Goal: Communication & Community: Answer question/provide support

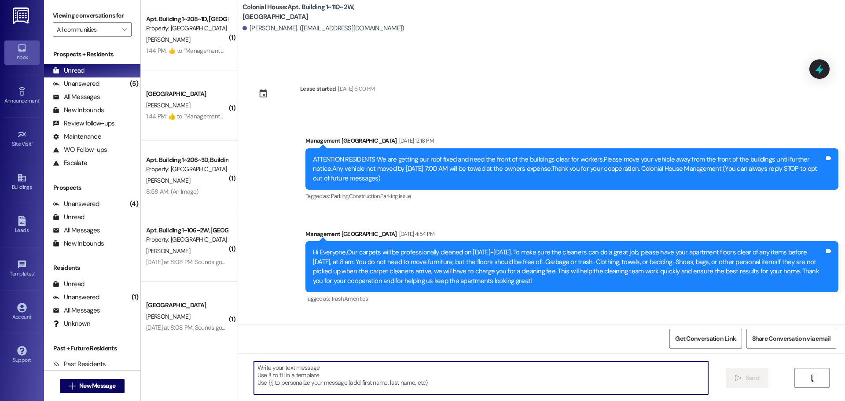
scroll to position [871, 0]
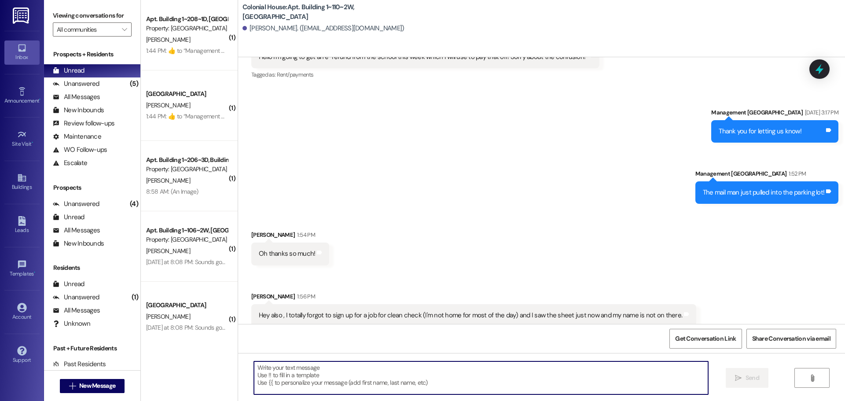
click at [466, 382] on textarea at bounding box center [481, 378] width 454 height 33
click at [371, 376] on textarea at bounding box center [481, 378] width 454 height 33
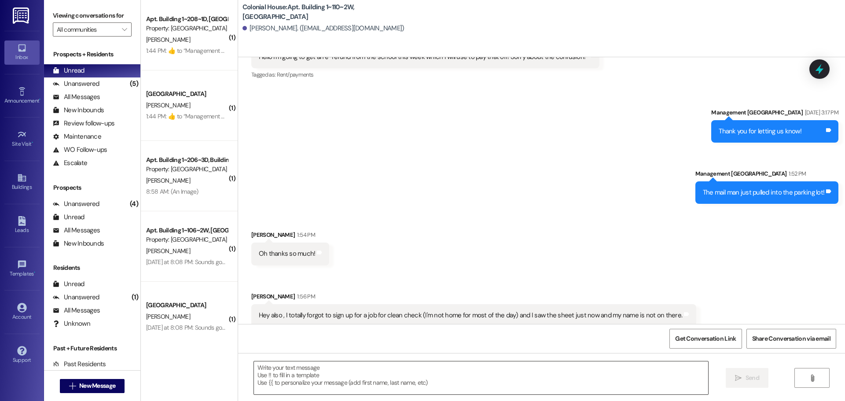
click at [284, 374] on textarea at bounding box center [481, 378] width 454 height 33
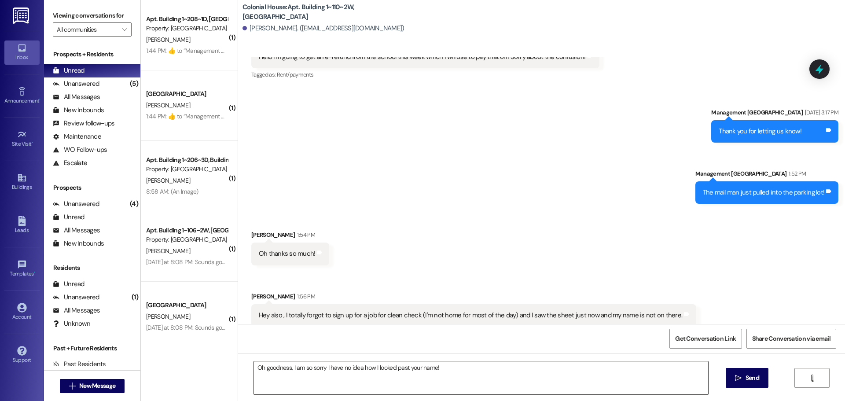
click at [492, 378] on textarea "Oh goodness, I am so sorry I have no idea how I looked past your name!" at bounding box center [481, 378] width 454 height 33
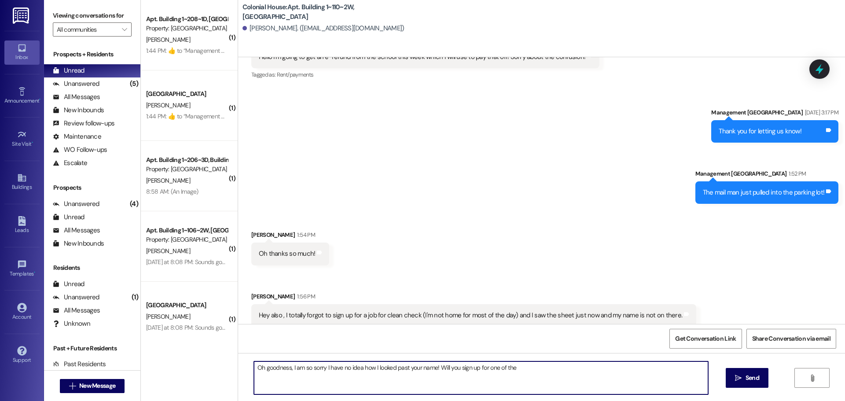
drag, startPoint x: 572, startPoint y: 369, endPoint x: 465, endPoint y: 372, distance: 107.5
click at [465, 372] on textarea "Oh goodness, I am so sorry I have no idea how I looked past your name! Will you…" at bounding box center [481, 378] width 454 height 33
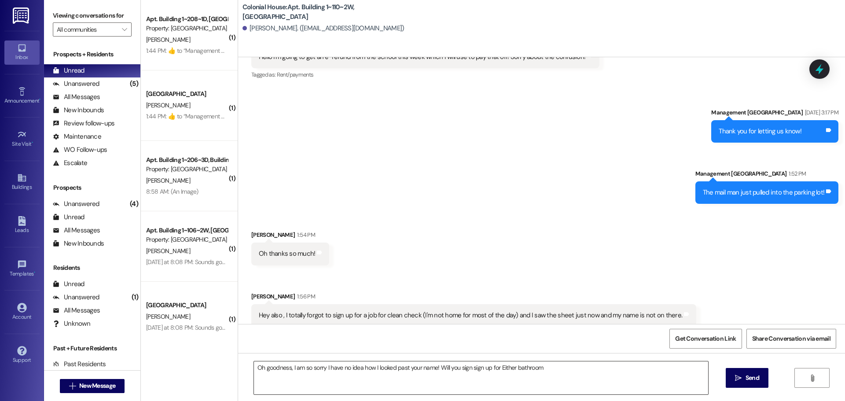
click at [584, 378] on textarea "Oh goodness, I am so sorry I have no idea how I looked past your name! Will you…" at bounding box center [481, 378] width 454 height 33
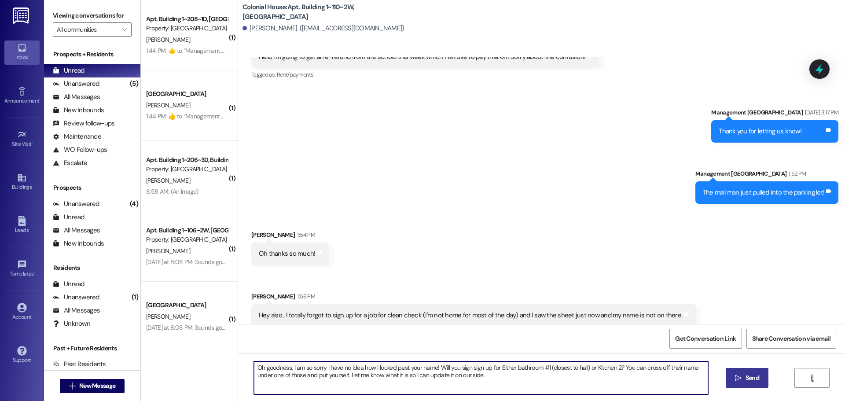
type textarea "Oh goodness, I am so sorry I have no idea how I looked past your name! Will you…"
click at [754, 374] on span "Send" at bounding box center [753, 377] width 14 height 9
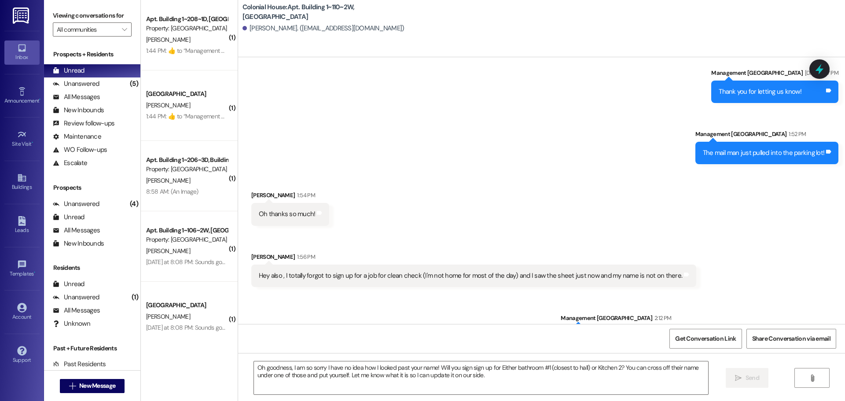
scroll to position [1004, 0]
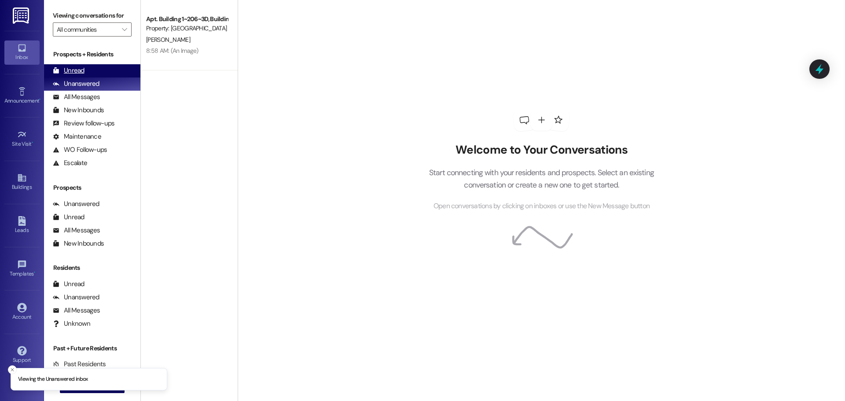
click at [107, 64] on div "Unread (0)" at bounding box center [92, 70] width 96 height 13
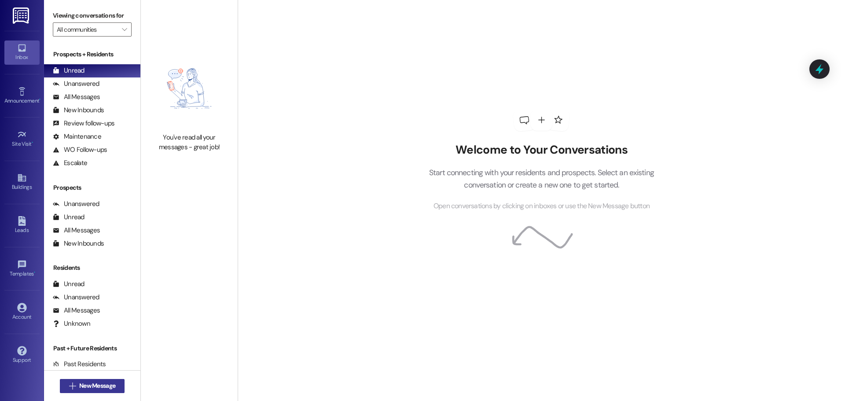
click at [100, 387] on span "New Message" at bounding box center [97, 385] width 36 height 9
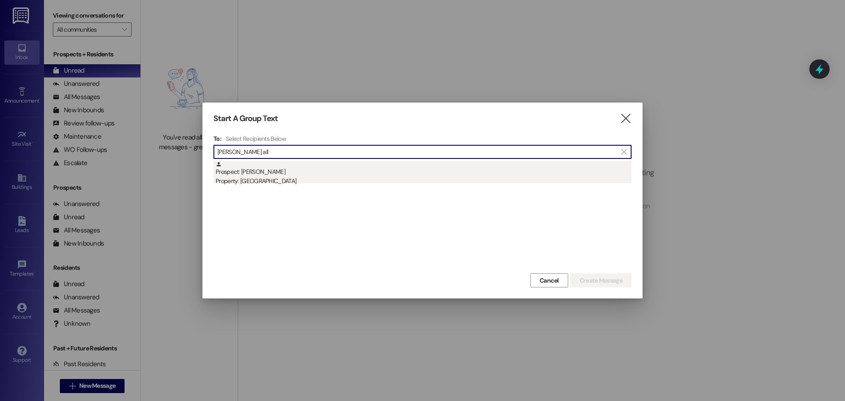
type input "[PERSON_NAME] all"
click at [343, 177] on div "Property: [GEOGRAPHIC_DATA]" at bounding box center [424, 181] width 416 height 9
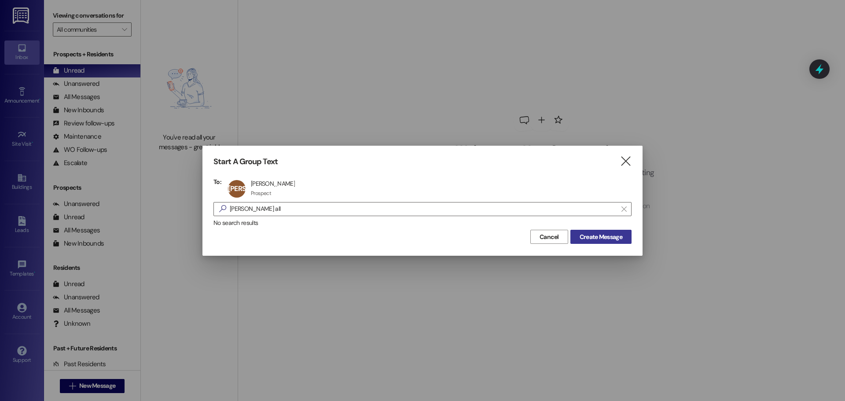
click at [616, 238] on span "Create Message" at bounding box center [601, 236] width 43 height 9
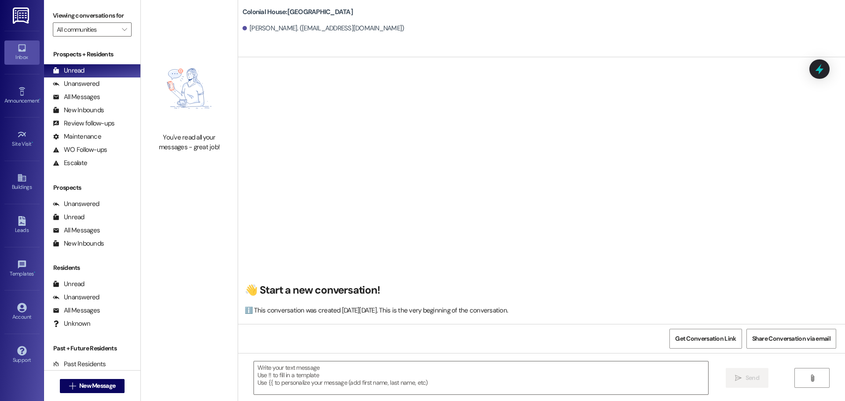
scroll to position [0, 0]
click at [358, 376] on textarea at bounding box center [481, 378] width 454 height 33
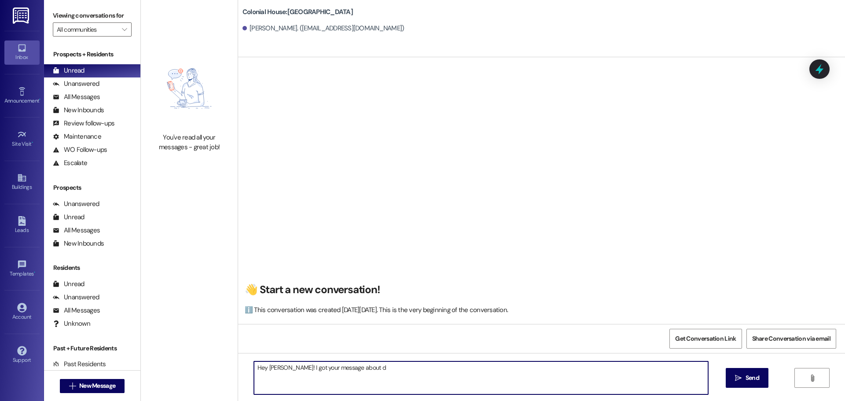
click at [419, 381] on textarea "Hey [PERSON_NAME]! I got your message about d" at bounding box center [481, 378] width 454 height 33
drag, startPoint x: 407, startPoint y: 375, endPoint x: 371, endPoint y: 375, distance: 36.5
click at [371, 375] on textarea "Hey [PERSON_NAME]! I got your message about d" at bounding box center [481, 378] width 454 height 33
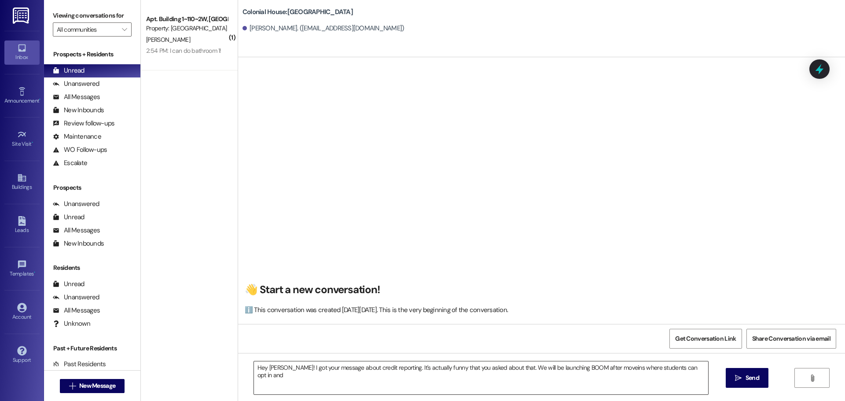
drag, startPoint x: 709, startPoint y: 364, endPoint x: 696, endPoint y: 371, distance: 14.6
click at [709, 364] on div "Hey [PERSON_NAME]! I got your message about credit reporting. It's actually fun…" at bounding box center [541, 386] width 607 height 66
click at [696, 371] on textarea "Hey [PERSON_NAME]! I got your message about credit reporting. It's actually fun…" at bounding box center [481, 378] width 454 height 33
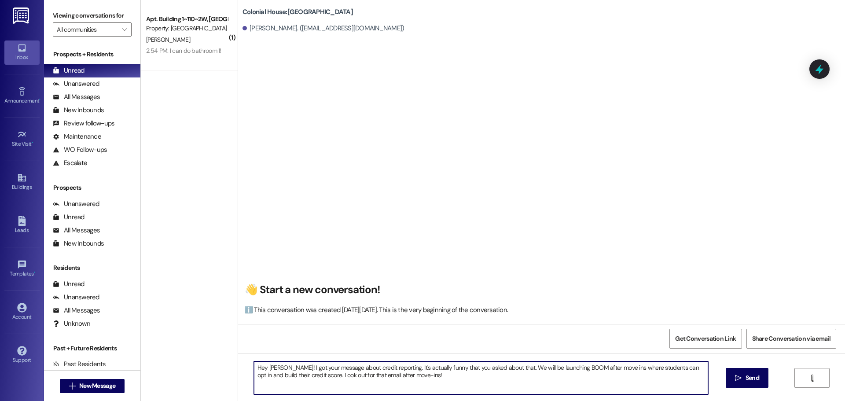
click at [573, 387] on textarea "Hey [PERSON_NAME]! I got your message about credit reporting. It's actually fun…" at bounding box center [481, 378] width 454 height 33
click at [389, 376] on textarea "Hey [PERSON_NAME]! I got your message about credit reporting. It's actually fun…" at bounding box center [481, 378] width 454 height 33
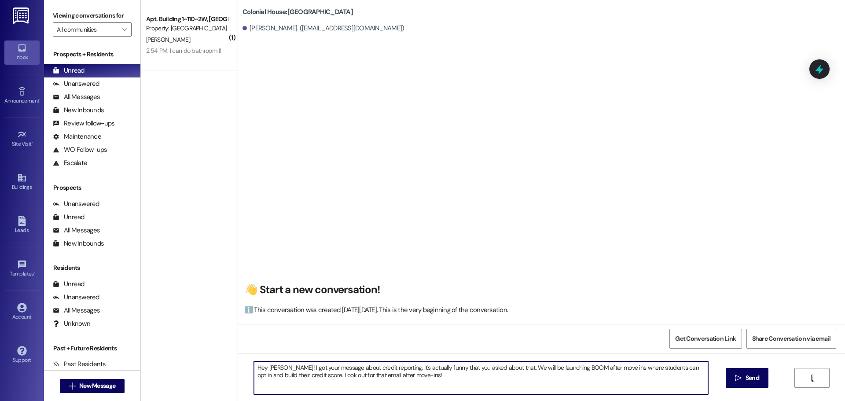
click at [460, 372] on textarea "Hey [PERSON_NAME]! I got your message about credit reporting. It's actually fun…" at bounding box center [481, 378] width 454 height 33
click at [506, 364] on textarea "Hey [PERSON_NAME]! I got your message about credit reporting. It's actually fun…" at bounding box center [481, 378] width 454 height 33
type textarea "Hey [PERSON_NAME]! I got your message about credit reporting. It's actually fun…"
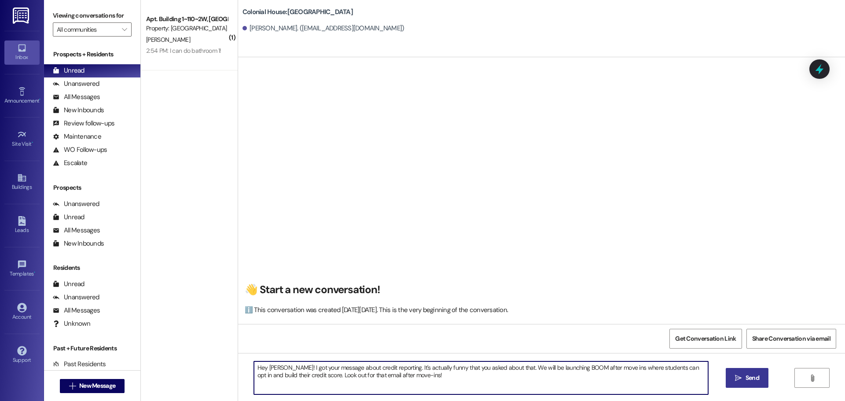
click at [753, 377] on span "Send" at bounding box center [753, 377] width 14 height 9
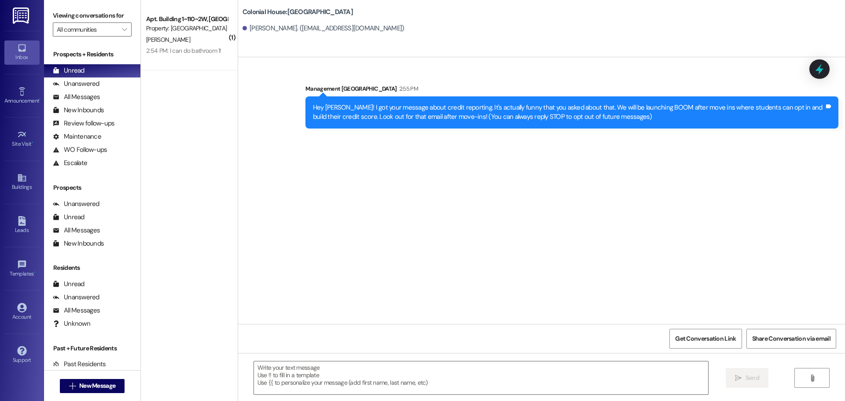
scroll to position [0, 0]
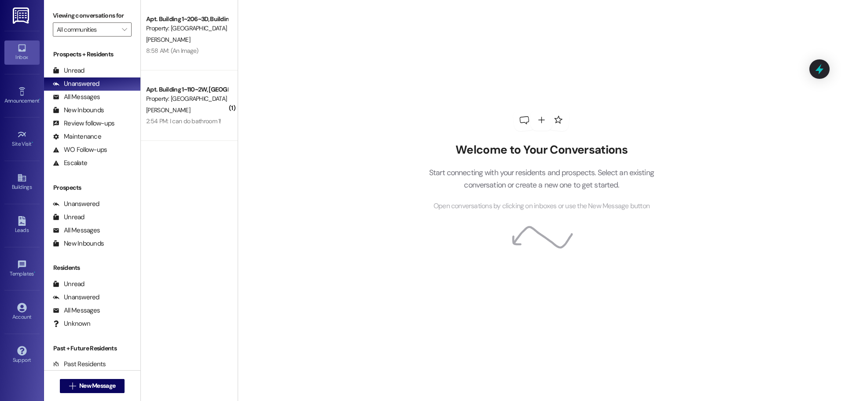
click at [258, 231] on div "Welcome to Your Conversations Start connecting with your residents and prospect…" at bounding box center [542, 200] width 608 height 401
